Goal: Transaction & Acquisition: Purchase product/service

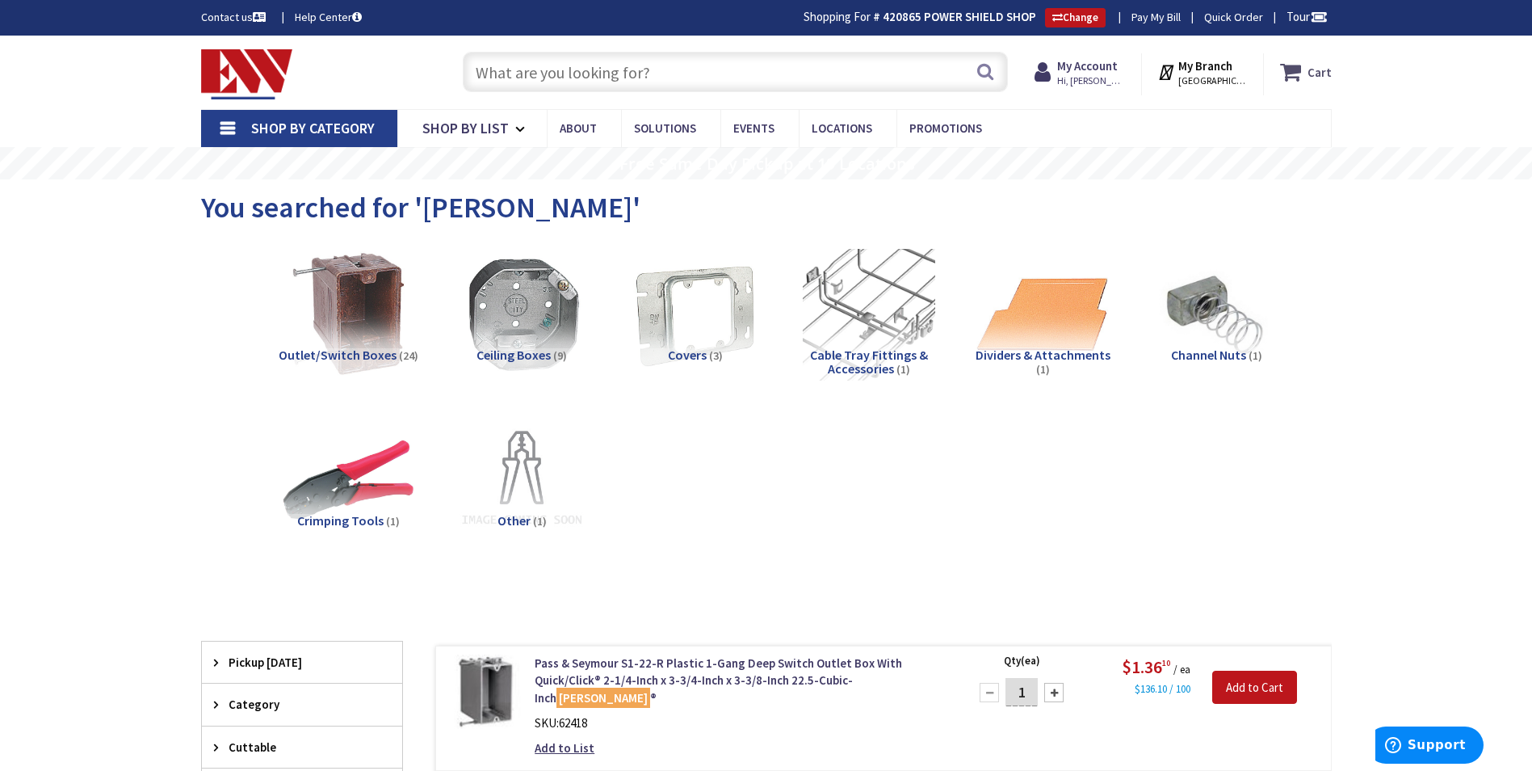
click at [1304, 74] on icon at bounding box center [1293, 71] width 27 height 29
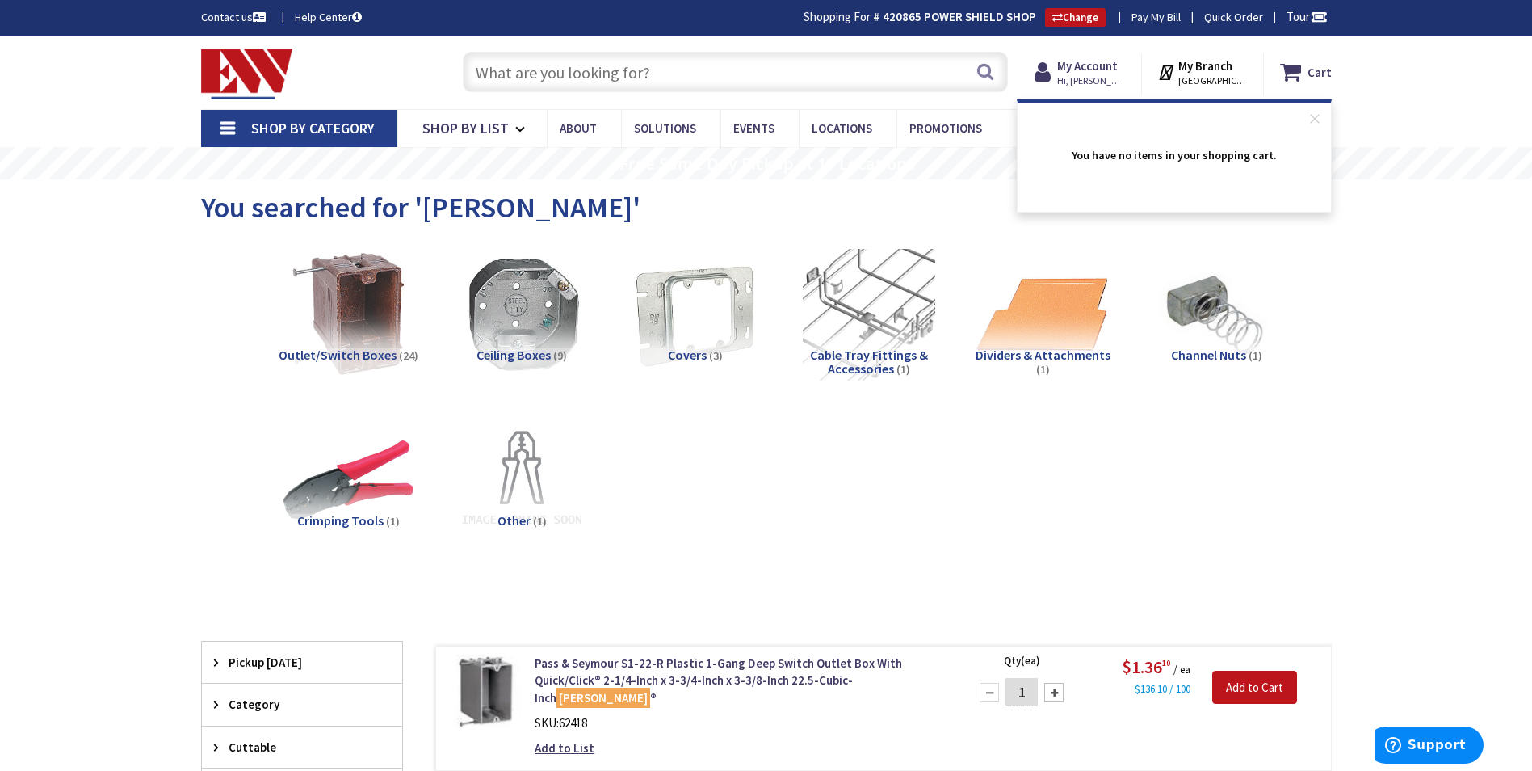
click at [252, 74] on img at bounding box center [247, 74] width 92 height 50
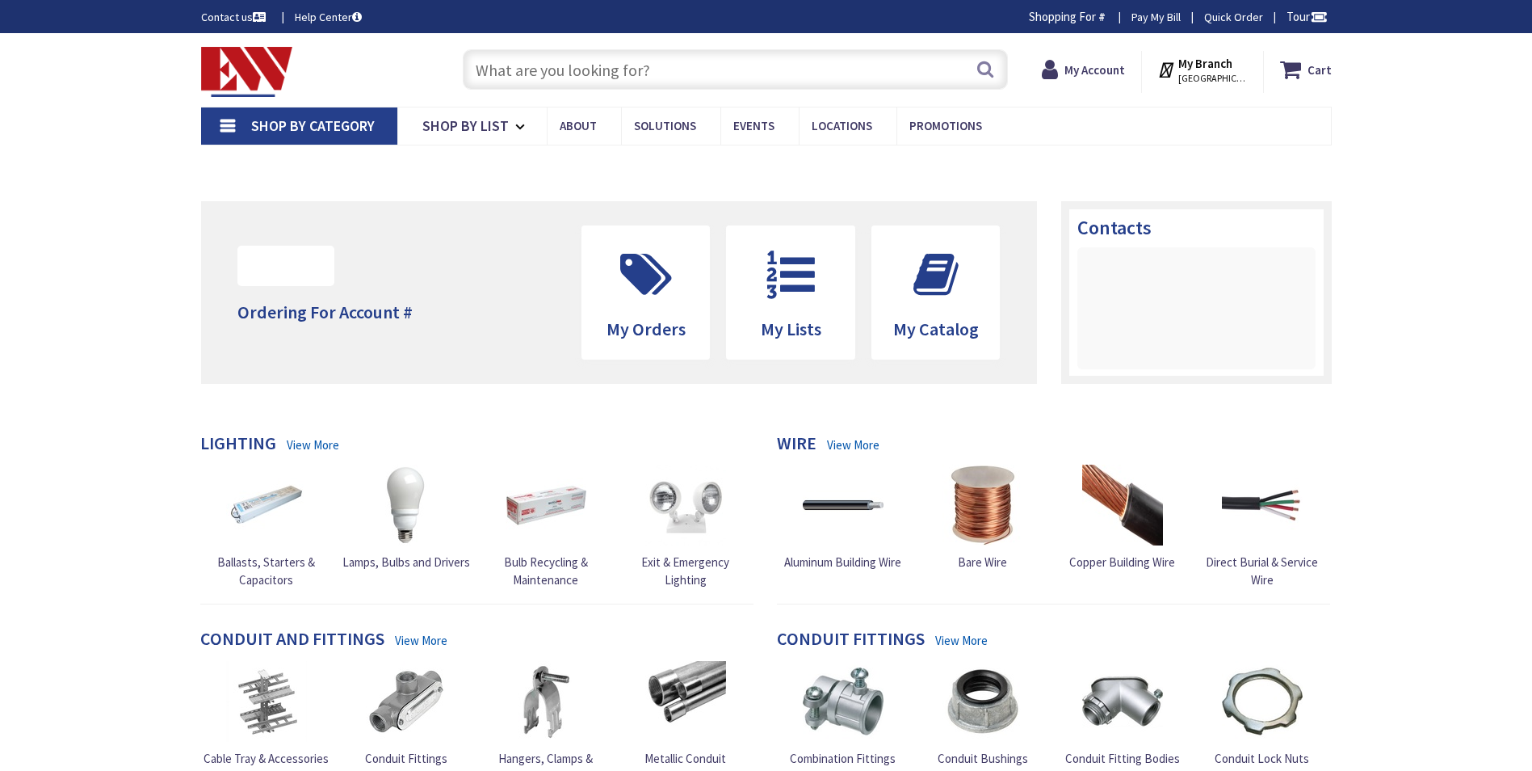
type input "[GEOGRAPHIC_DATA], [GEOGRAPHIC_DATA]"
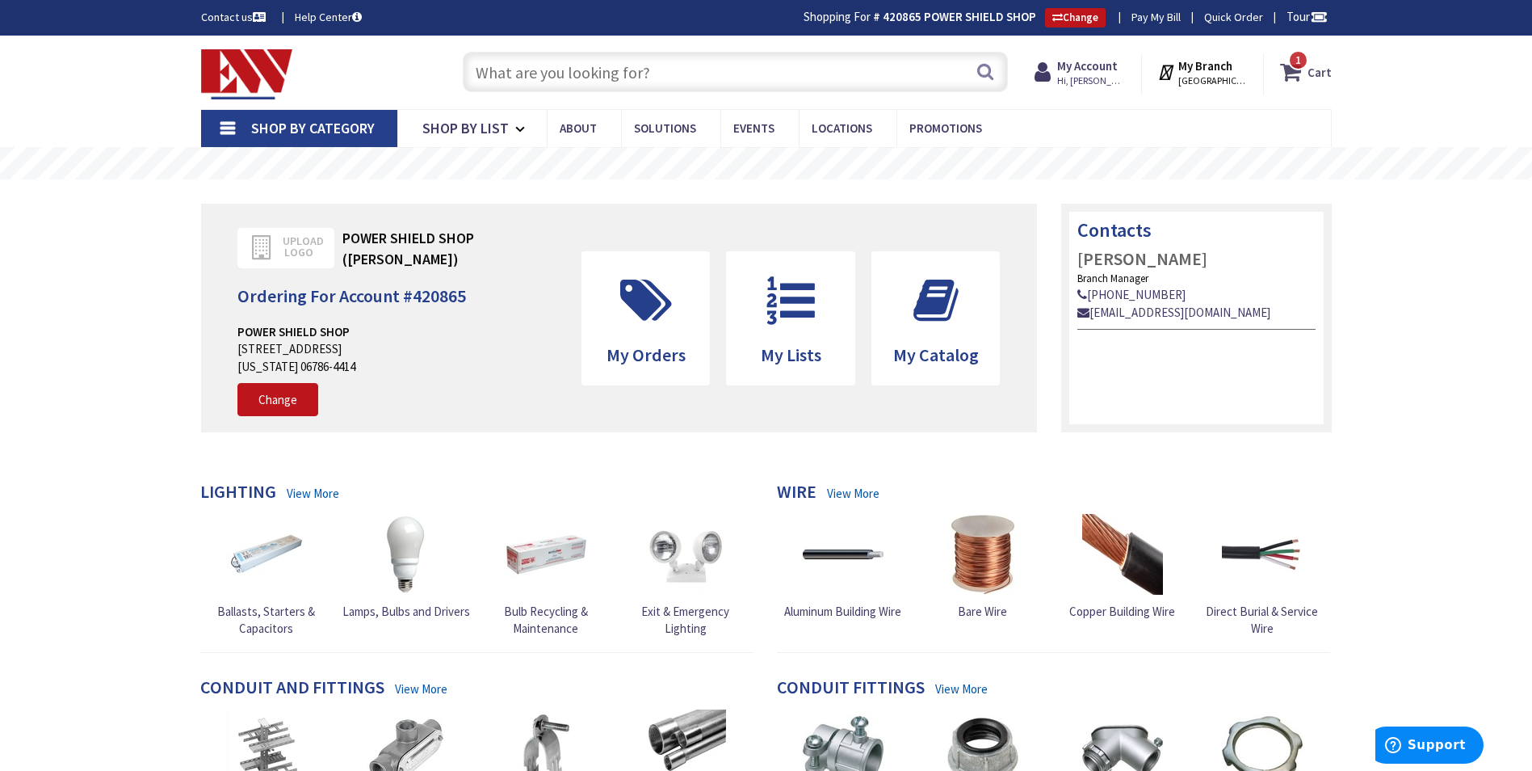
click at [1299, 64] on span "1" at bounding box center [1299, 60] width 6 height 14
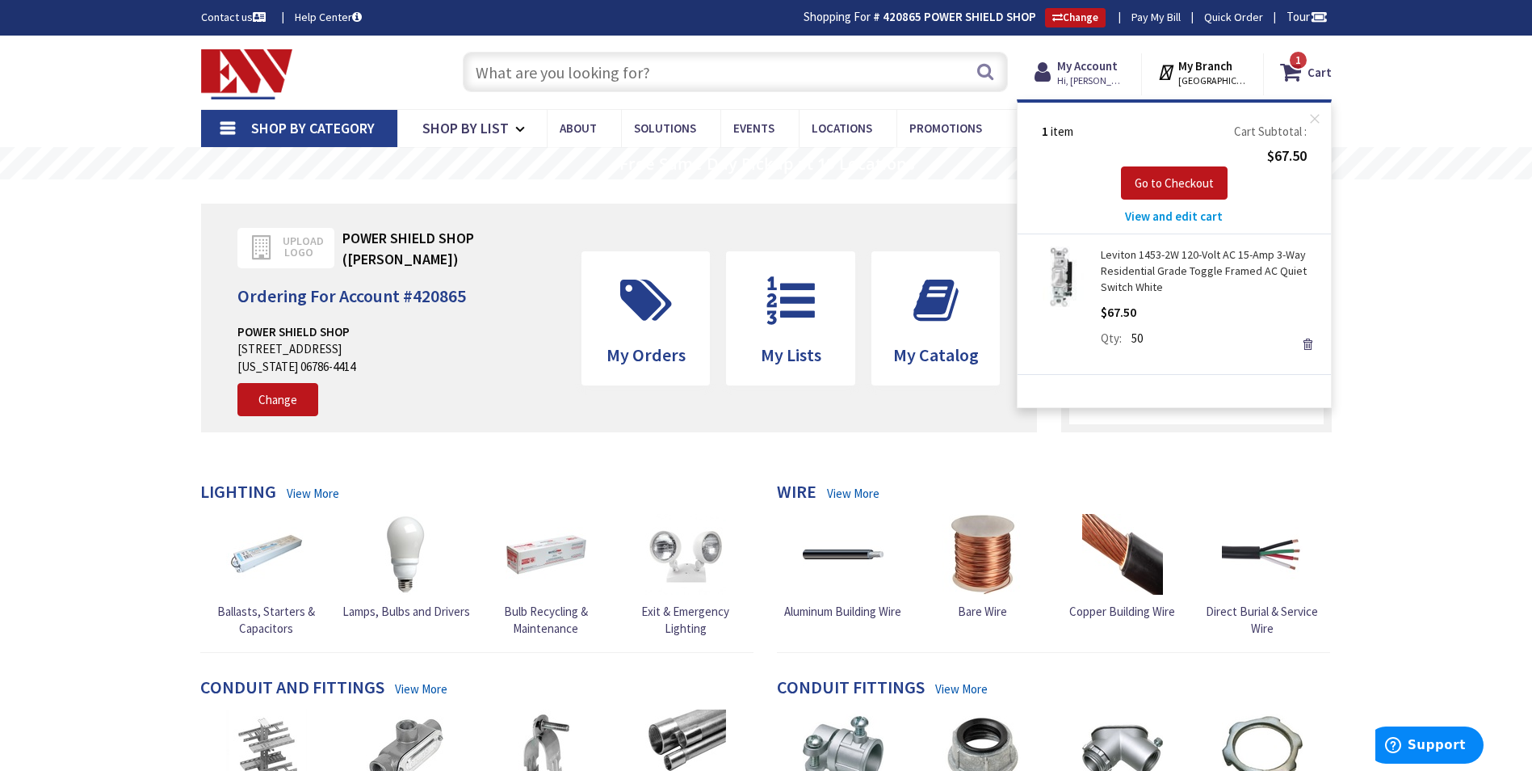
click at [1190, 216] on span "View and edit cart" at bounding box center [1174, 215] width 98 height 15
